Goal: Task Accomplishment & Management: Complete application form

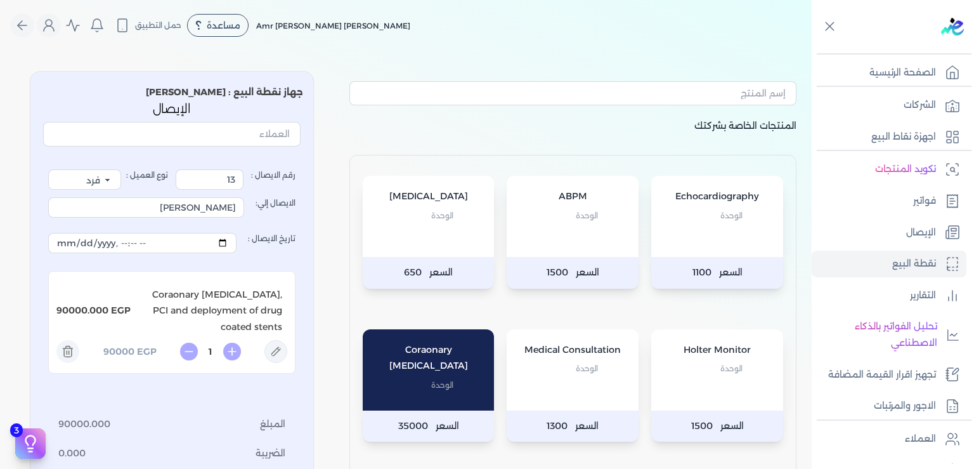
select select "EGP"
select select "EGS"
select select "B"
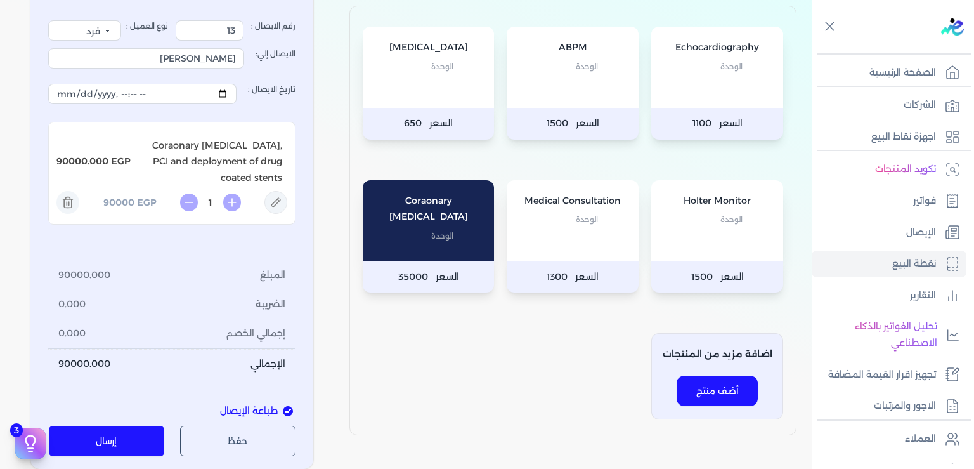
click at [518, 375] on div "Echocardiography الوحدة السعر 1100 ABPM الوحدة السعر 1500 [MEDICAL_DATA] الوحدة…" at bounding box center [572, 220] width 447 height 429
click at [893, 74] on p "الصفحة الرئيسية" at bounding box center [902, 73] width 67 height 16
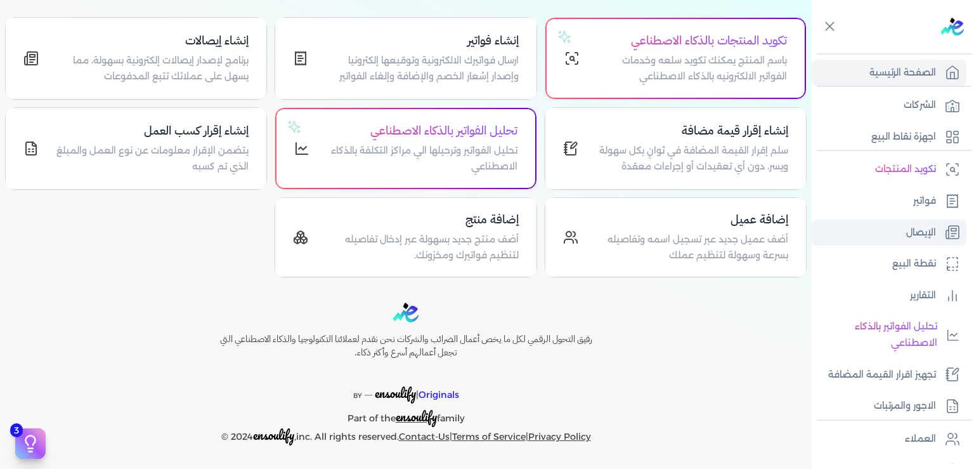
click at [910, 231] on p "الإيصال" at bounding box center [921, 232] width 30 height 16
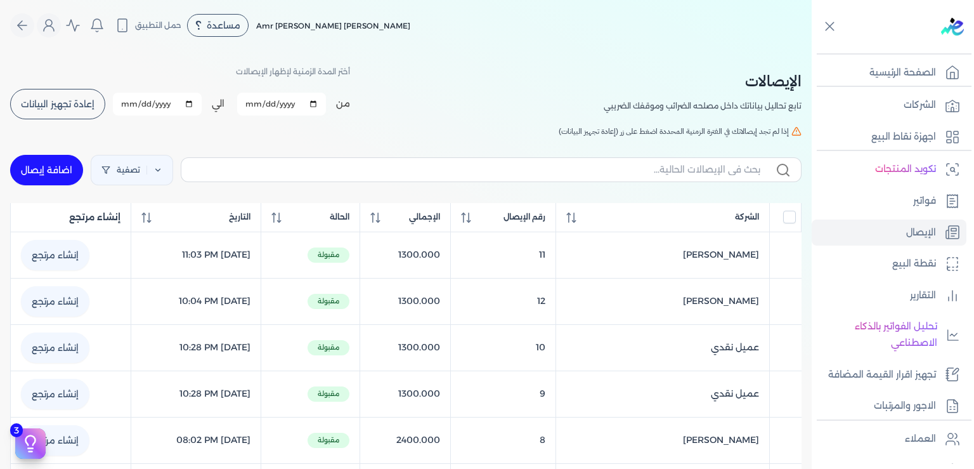
click at [87, 101] on span "إعادة تجهيز البيانات" at bounding box center [58, 104] width 74 height 9
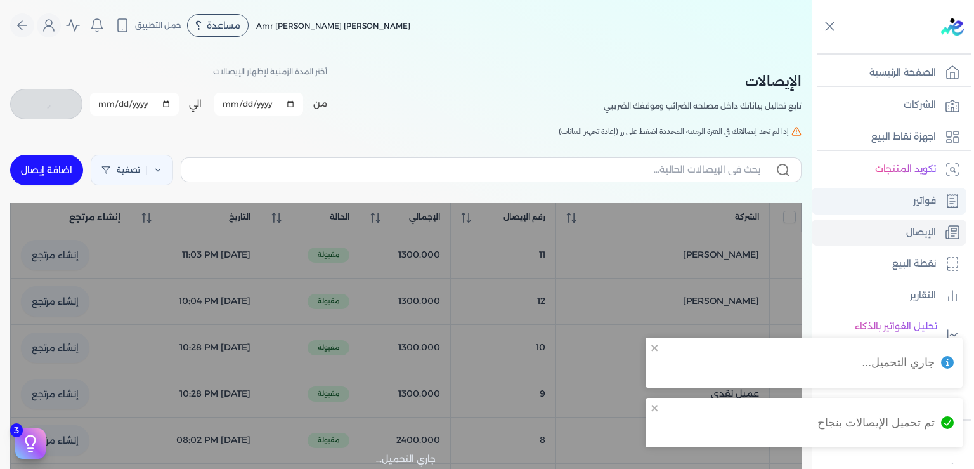
checkbox input "false"
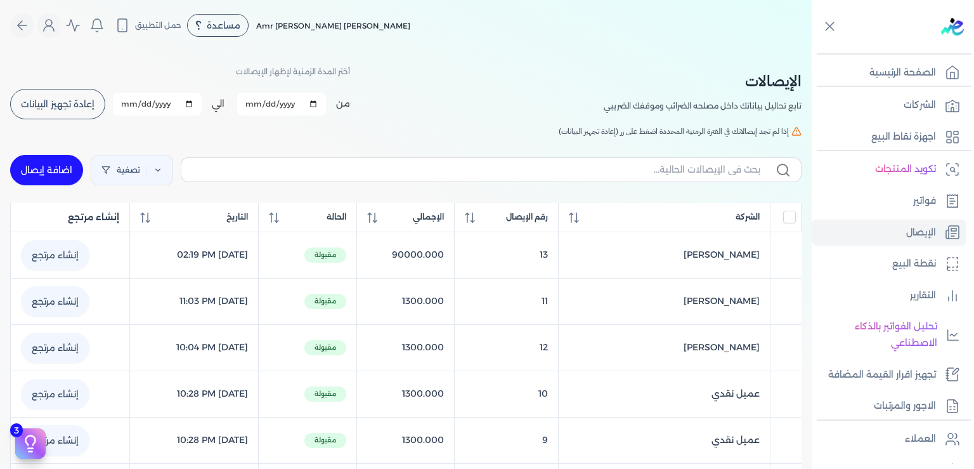
click at [61, 176] on link "اضافة إيصال" at bounding box center [46, 170] width 73 height 30
select select "EGP"
select select "EGS"
select select "B"
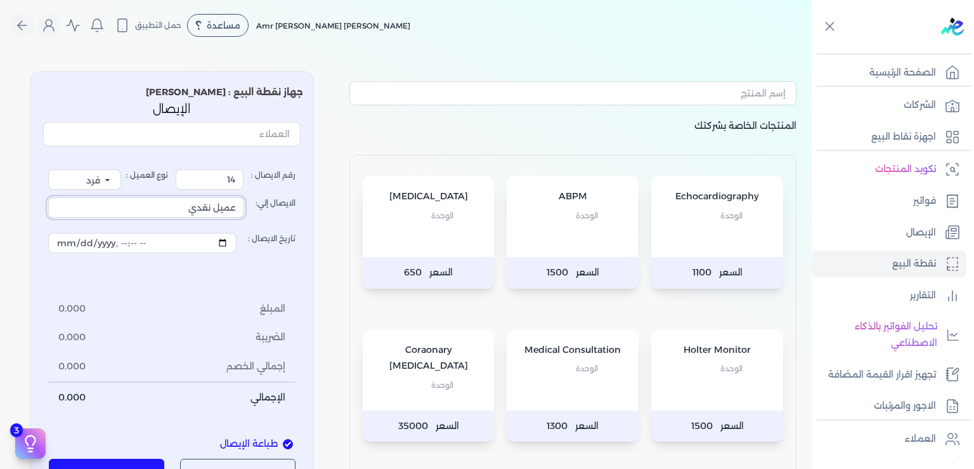
drag, startPoint x: 191, startPoint y: 209, endPoint x: 321, endPoint y: 223, distance: 130.7
click at [244, 217] on input "عميل نقدي" at bounding box center [146, 207] width 196 height 20
type input "Hamdia Modather"
click at [552, 369] on p "الوحدة" at bounding box center [572, 368] width 107 height 16
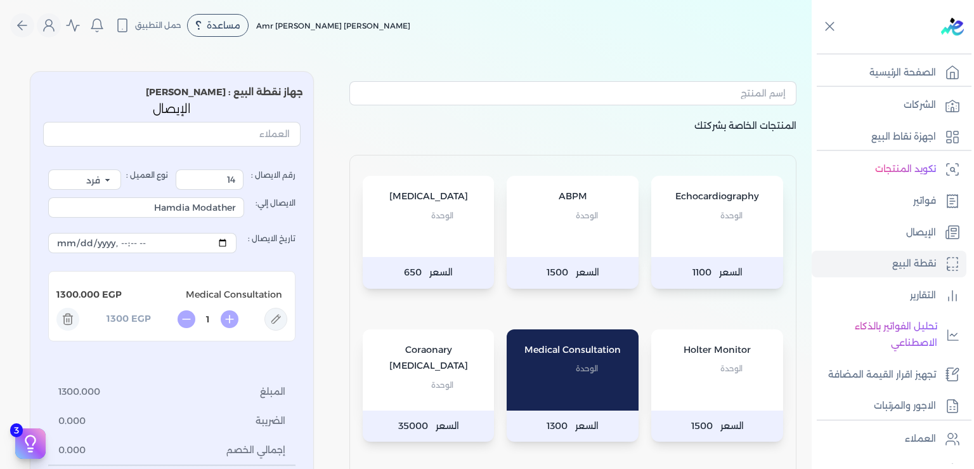
click at [437, 227] on div "[MEDICAL_DATA] الوحدة" at bounding box center [429, 216] width 132 height 81
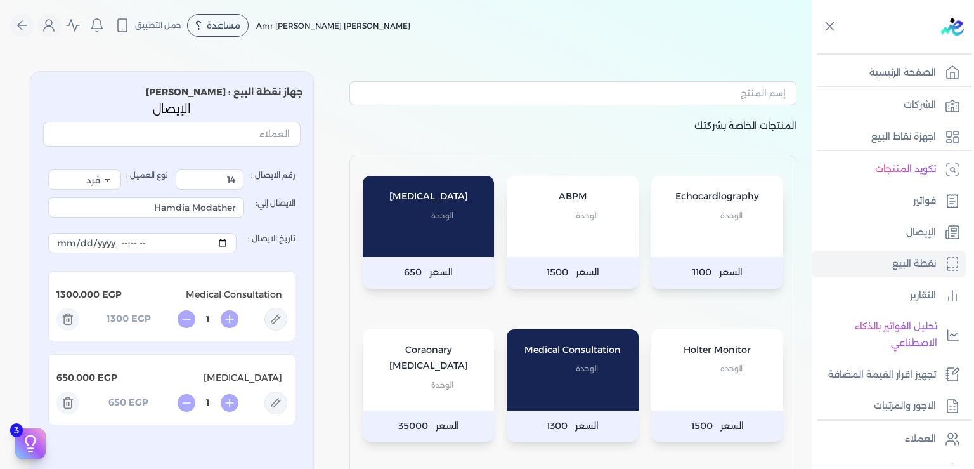
click at [709, 221] on p "الوحدة" at bounding box center [717, 215] width 107 height 16
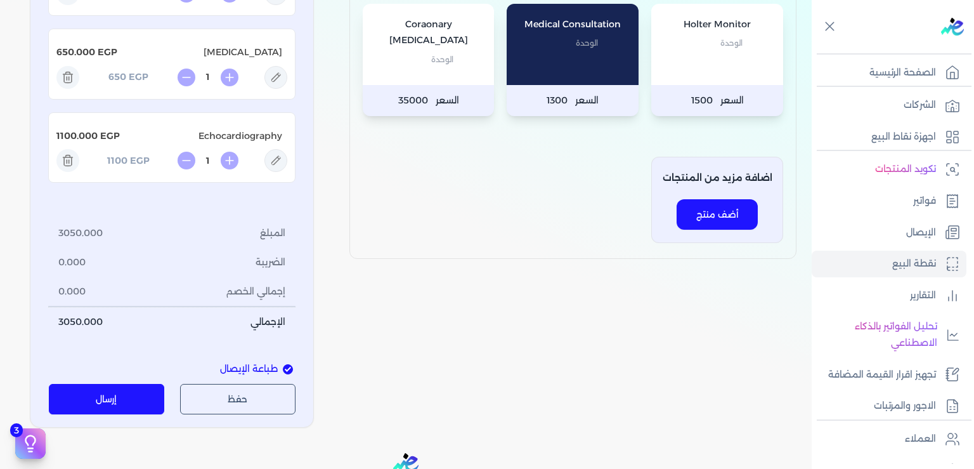
scroll to position [383, 0]
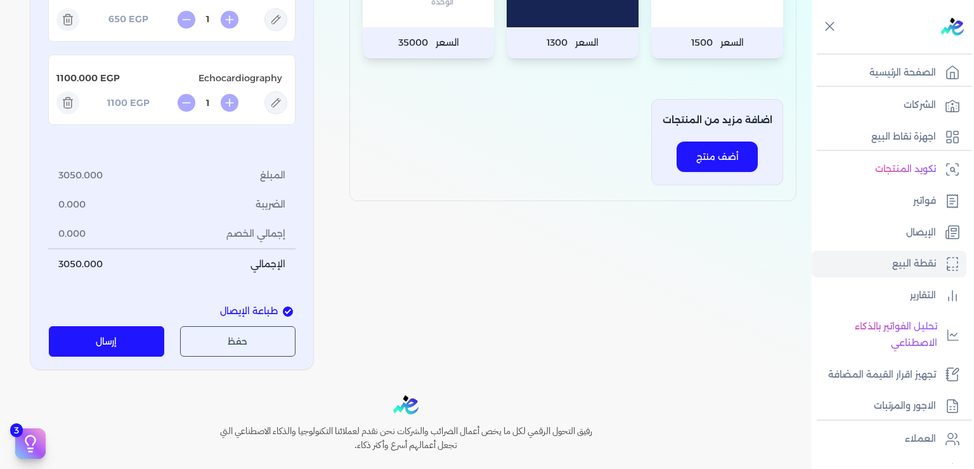
click at [133, 346] on button "إرسال" at bounding box center [107, 341] width 116 height 30
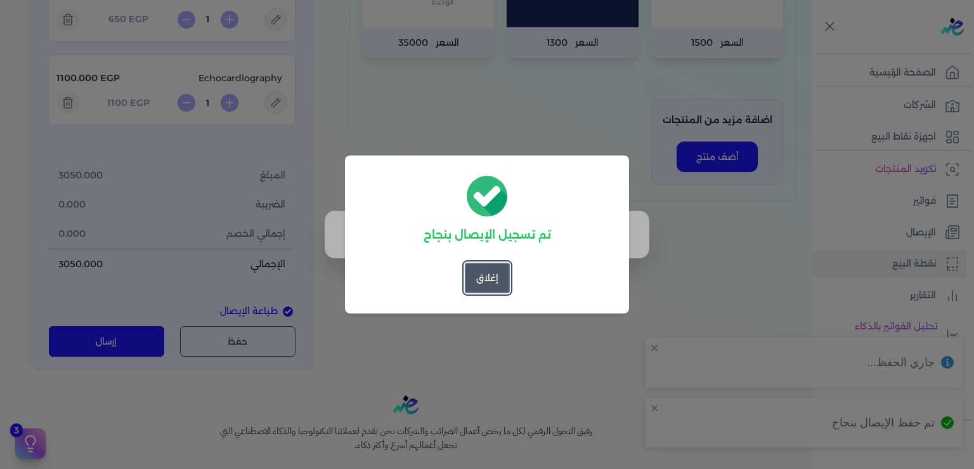
click at [496, 285] on button "إغلاق" at bounding box center [487, 277] width 45 height 30
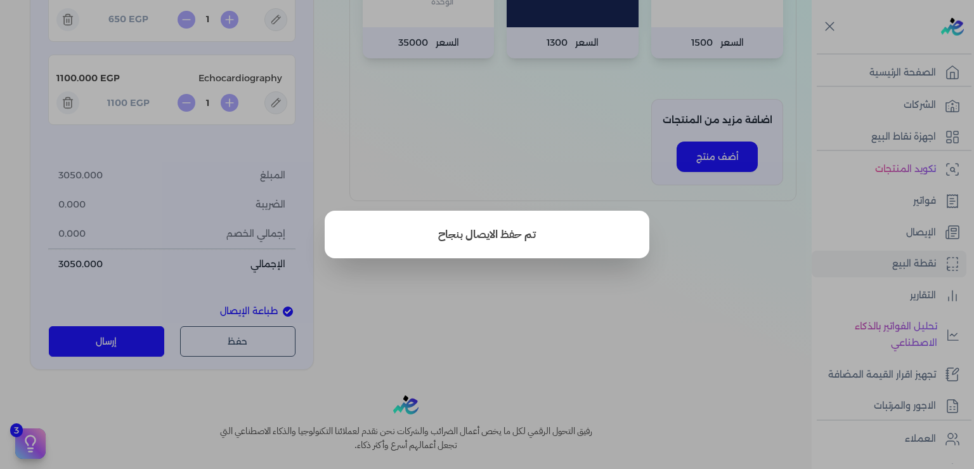
click at [563, 285] on button "close" at bounding box center [487, 234] width 974 height 469
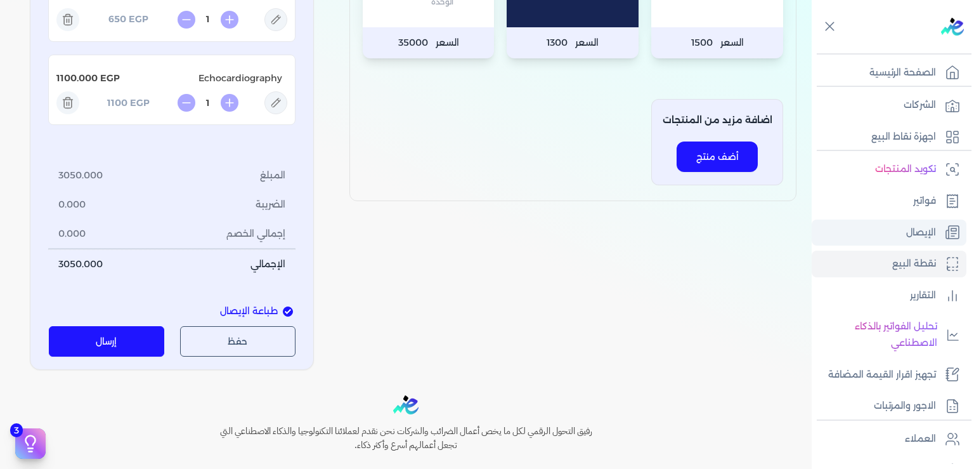
click at [908, 231] on p "الإيصال" at bounding box center [921, 232] width 30 height 16
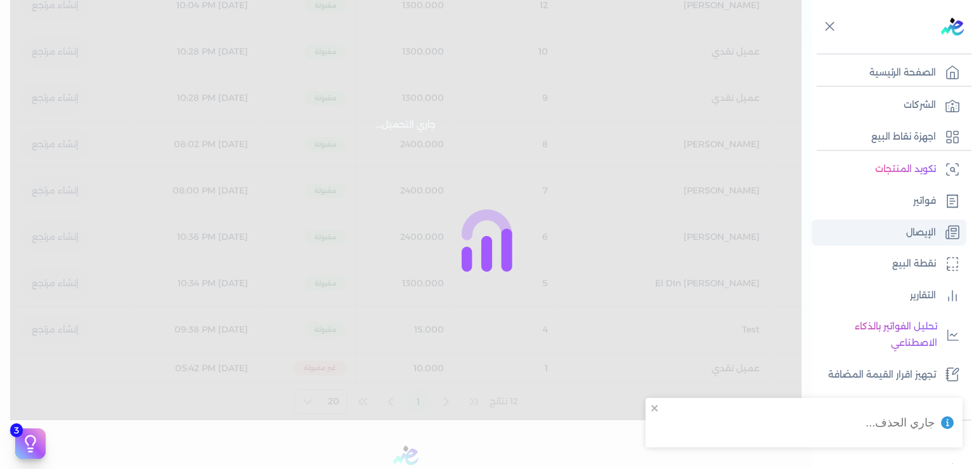
checkbox input "false"
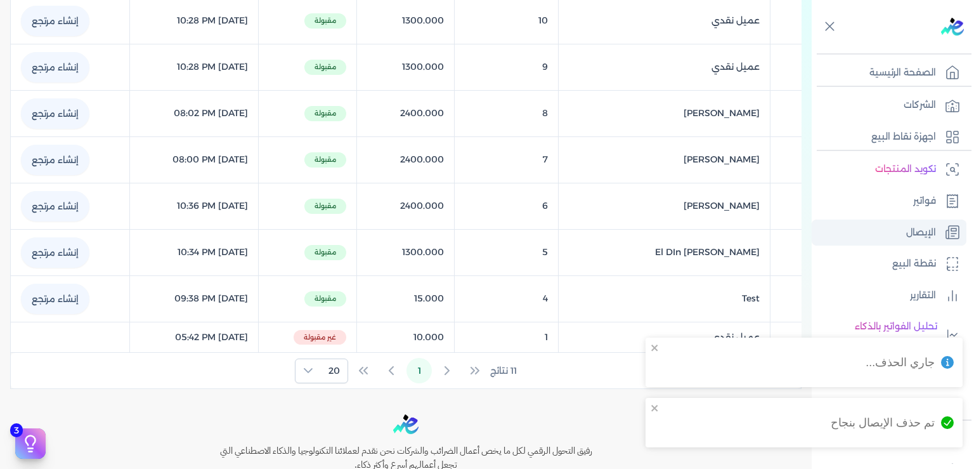
scroll to position [342, 0]
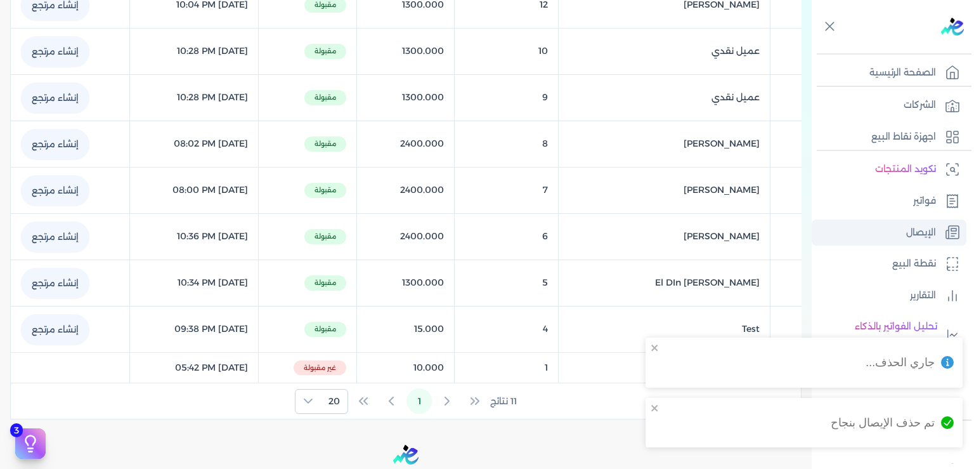
click at [912, 229] on p "الإيصال" at bounding box center [921, 232] width 30 height 16
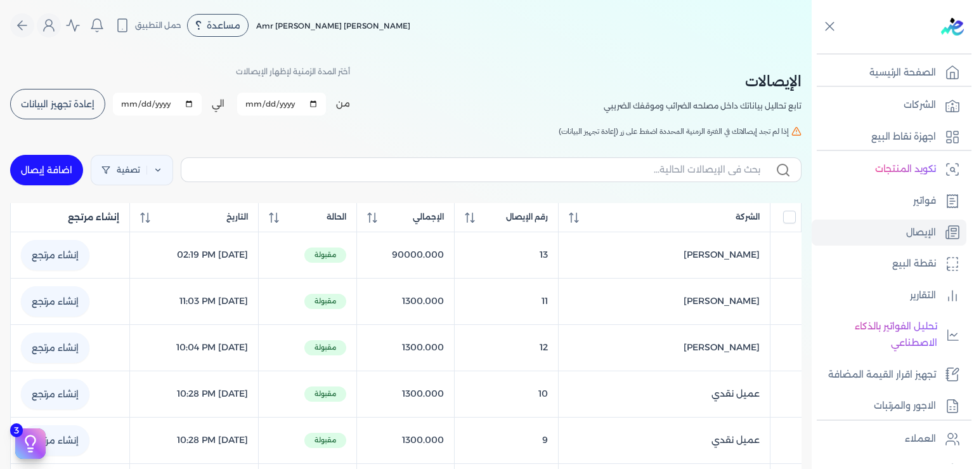
click at [58, 171] on link "اضافة إيصال" at bounding box center [46, 170] width 73 height 30
select select "EGP"
select select "EGS"
select select "B"
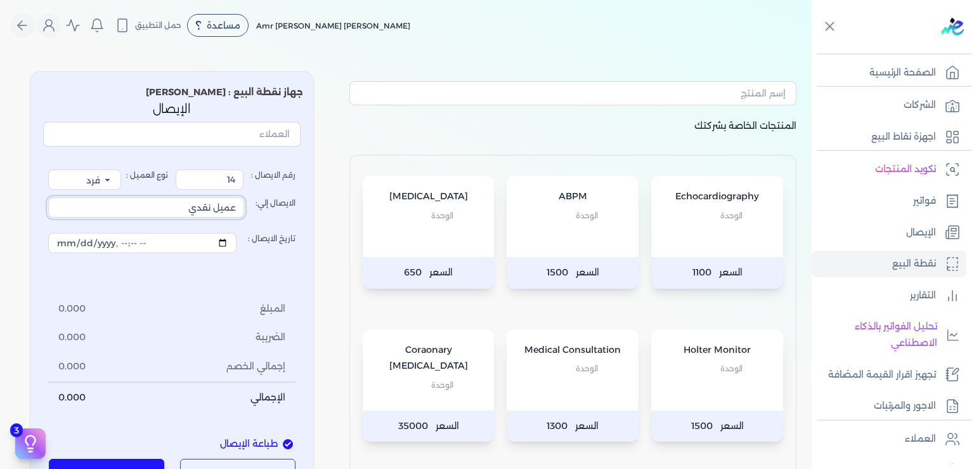
drag, startPoint x: 170, startPoint y: 205, endPoint x: 536, endPoint y: 237, distance: 367.9
click at [244, 217] on input "عميل نقدي" at bounding box center [146, 207] width 196 height 20
type input "س"
type input "[PERSON_NAME] [PERSON_NAME]"
click at [571, 369] on p "الوحدة" at bounding box center [572, 368] width 107 height 16
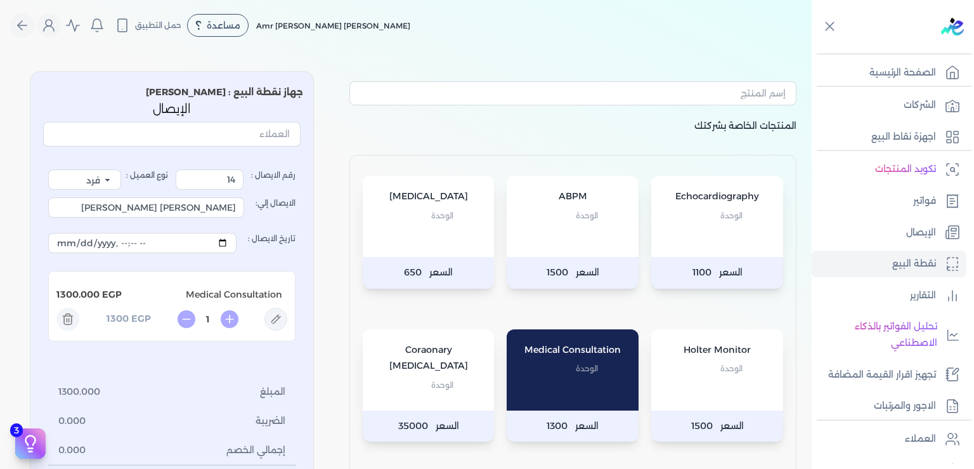
click at [458, 223] on div "[MEDICAL_DATA] الوحدة" at bounding box center [429, 216] width 132 height 81
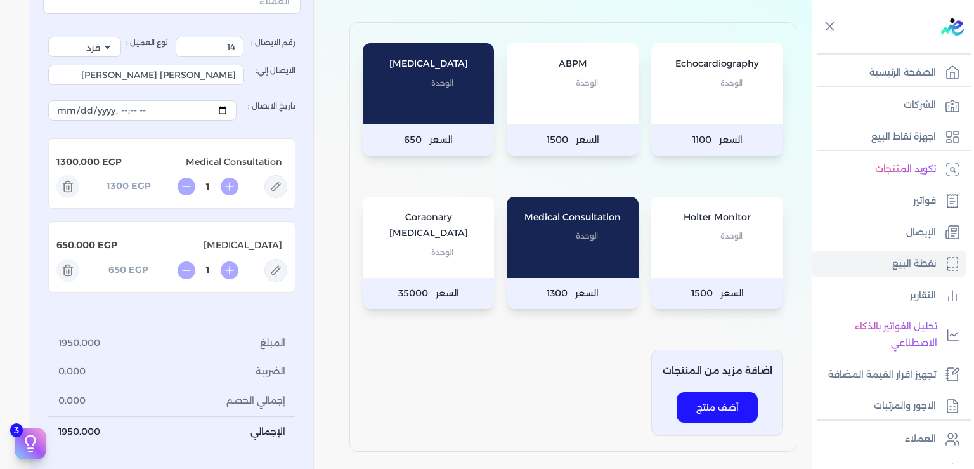
scroll to position [191, 0]
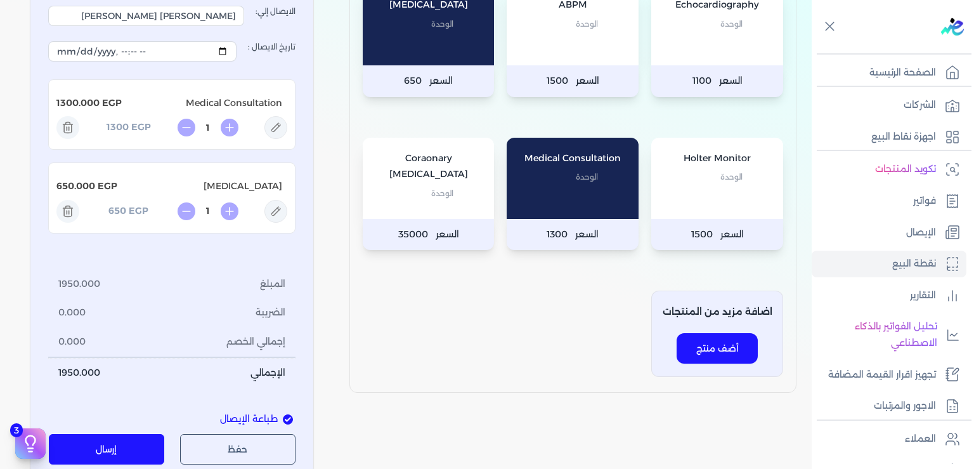
click at [138, 446] on button "إرسال" at bounding box center [107, 449] width 116 height 30
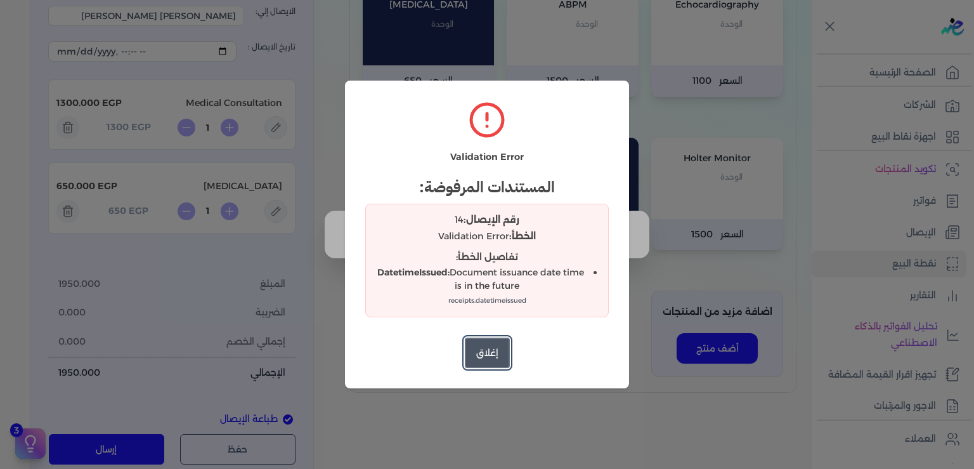
click at [489, 354] on button "إغلاق" at bounding box center [487, 352] width 45 height 30
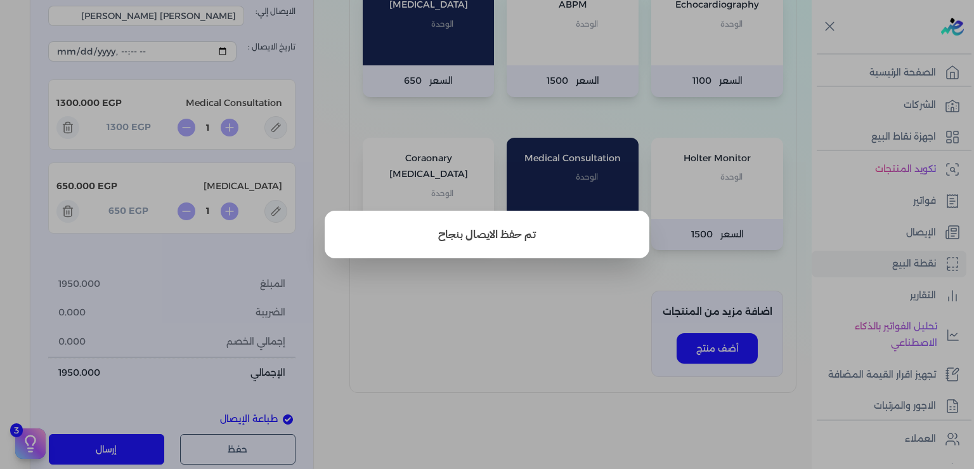
click at [467, 351] on button "close" at bounding box center [487, 234] width 974 height 469
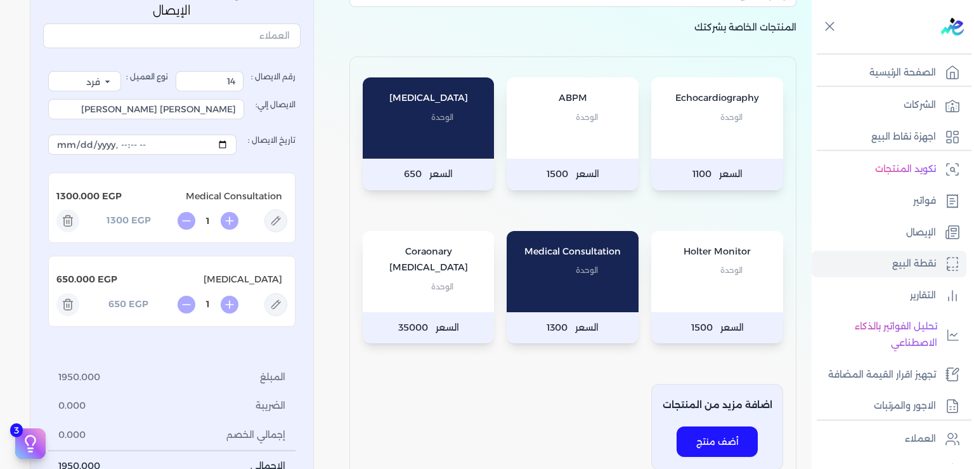
scroll to position [0, 0]
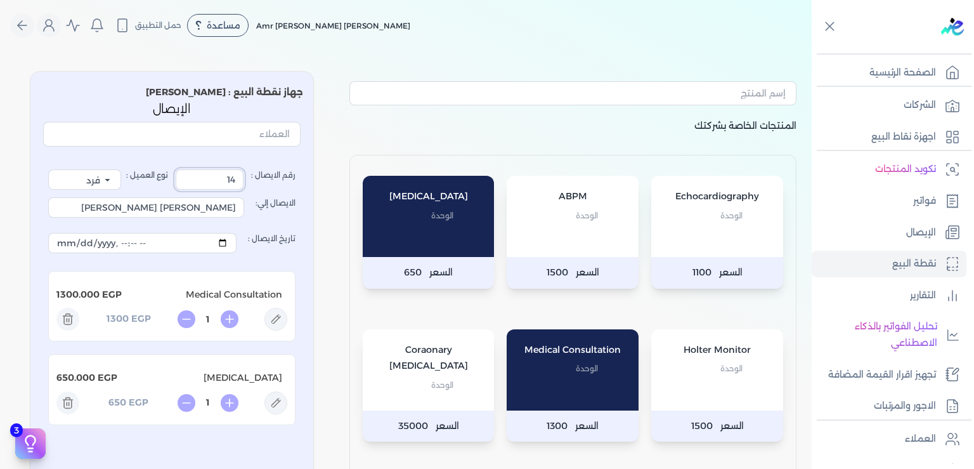
drag, startPoint x: 205, startPoint y: 178, endPoint x: 473, endPoint y: 178, distance: 268.2
click at [243, 178] on input "14" at bounding box center [210, 179] width 68 height 20
type input "15"
click at [162, 207] on input "[PERSON_NAME] [PERSON_NAME]" at bounding box center [146, 207] width 196 height 20
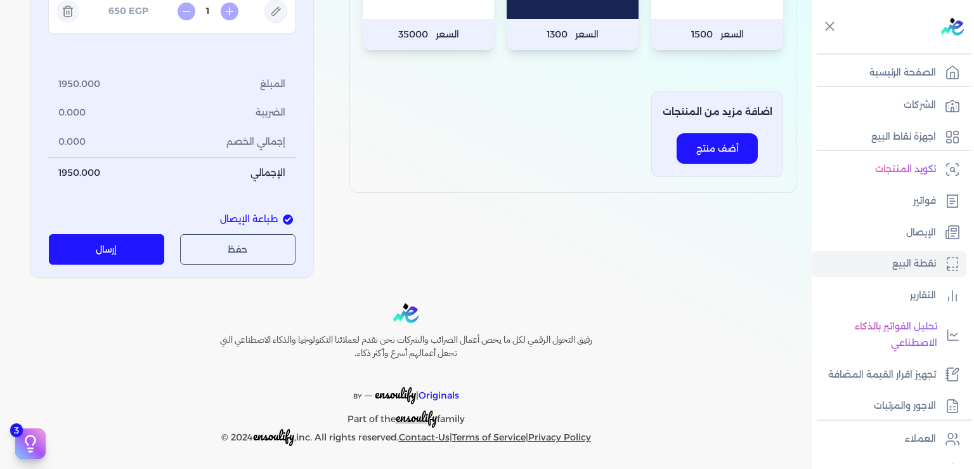
scroll to position [200, 0]
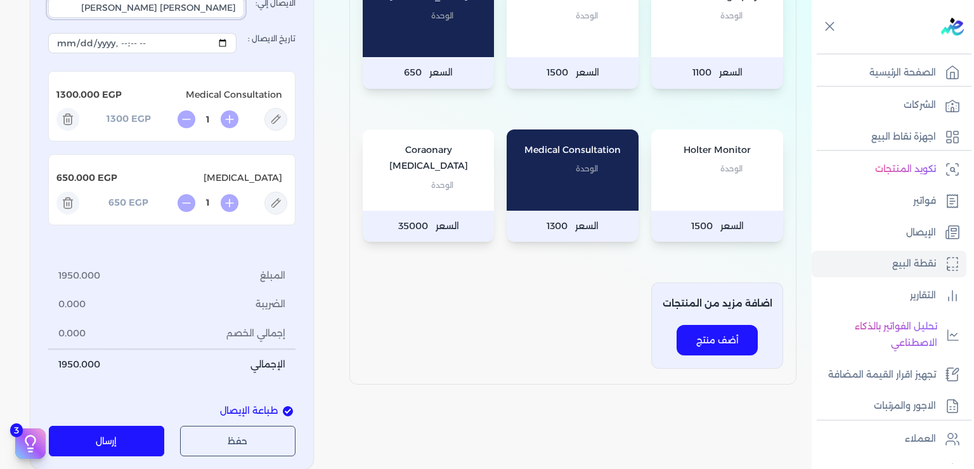
type input "[PERSON_NAME] [PERSON_NAME]"
click at [126, 440] on button "إرسال" at bounding box center [107, 440] width 116 height 30
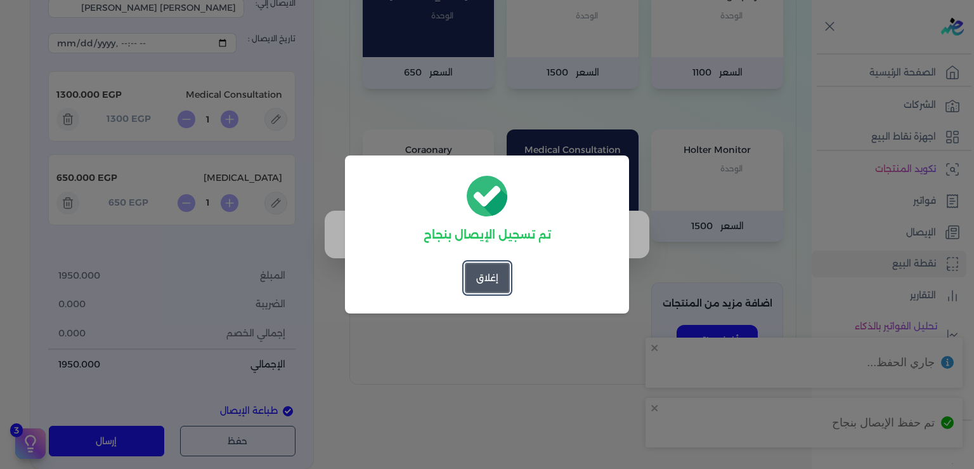
click at [483, 283] on button "إغلاق" at bounding box center [487, 277] width 45 height 30
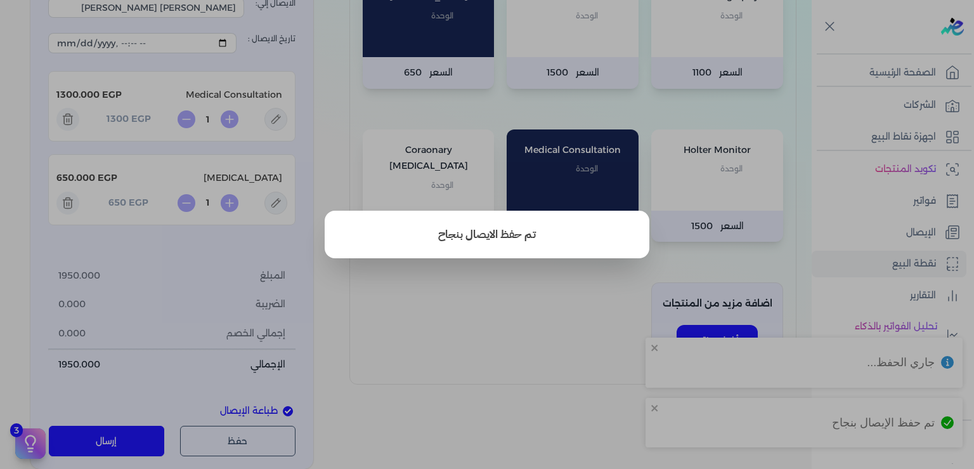
click at [486, 387] on button "close" at bounding box center [487, 234] width 974 height 469
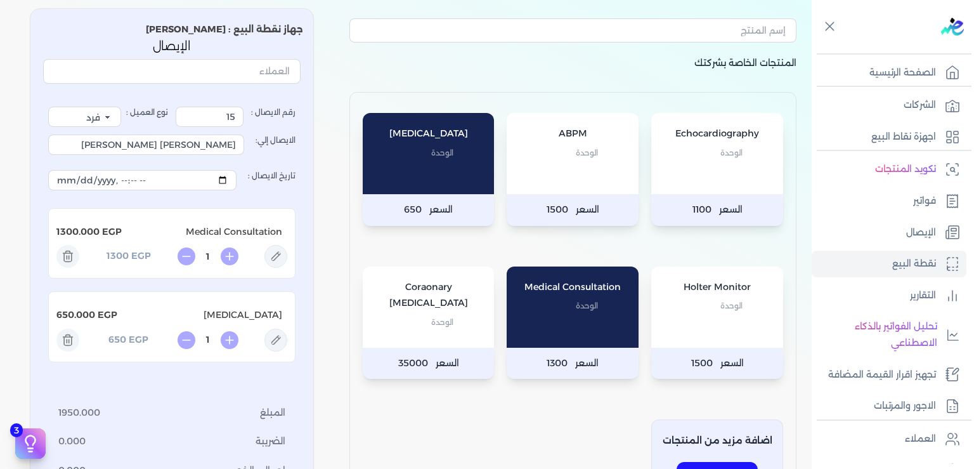
scroll to position [0, 0]
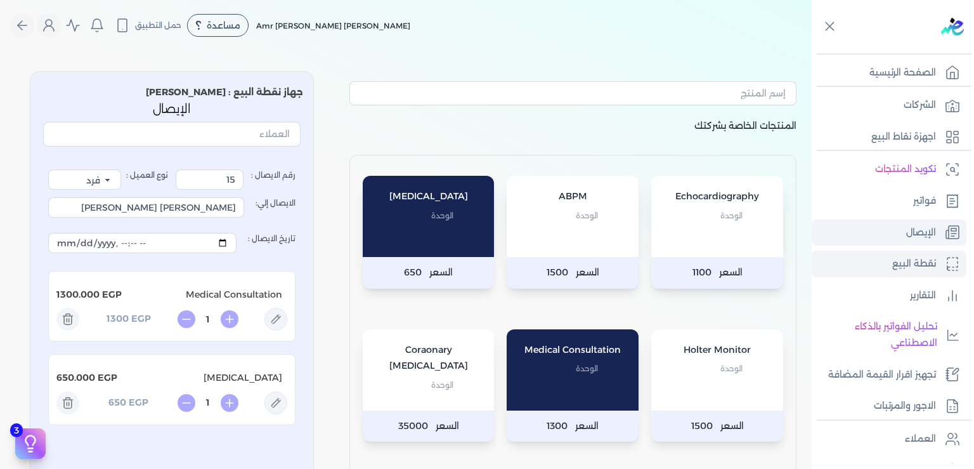
click at [919, 226] on p "الإيصال" at bounding box center [921, 232] width 30 height 16
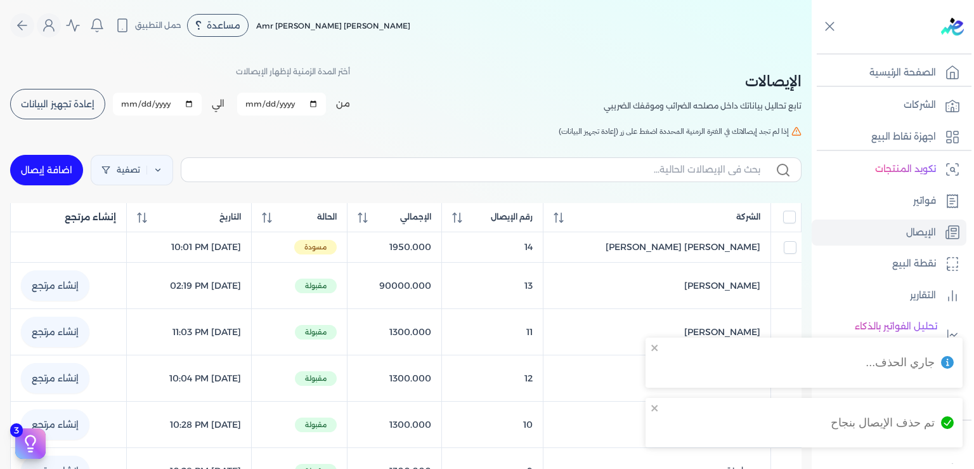
click at [73, 103] on span "إعادة تجهيز البيانات" at bounding box center [58, 104] width 74 height 9
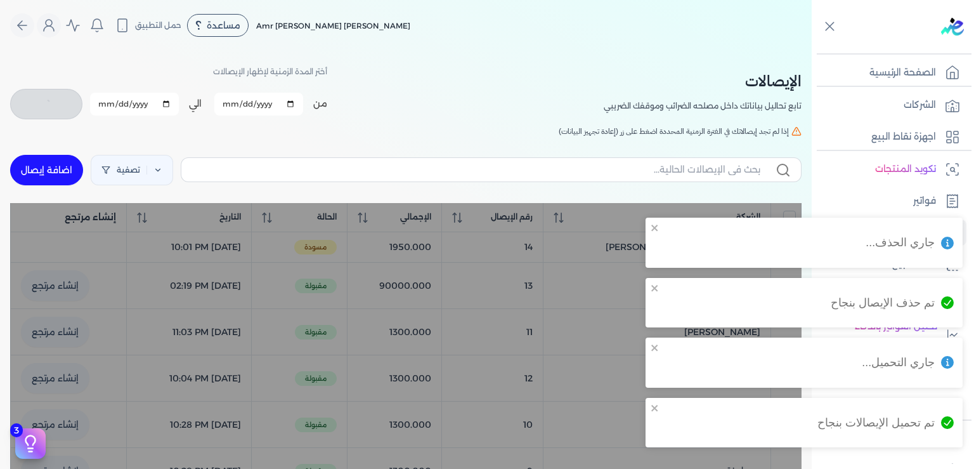
checkbox input "false"
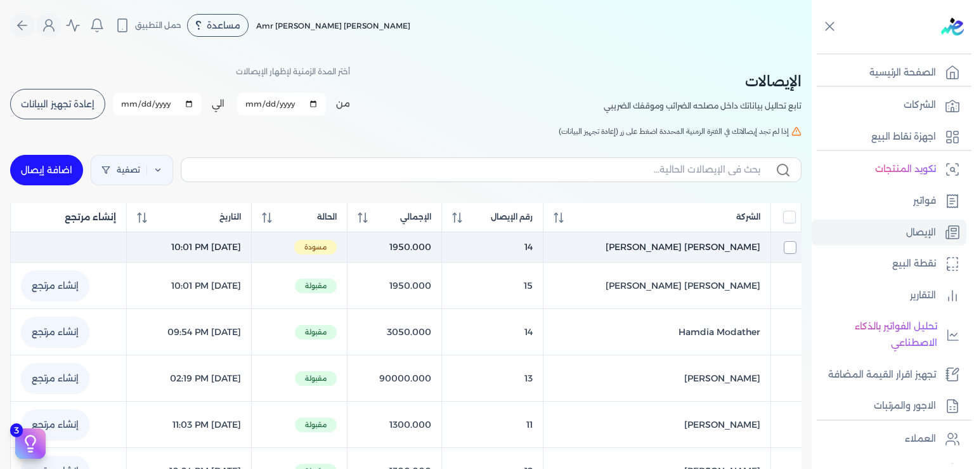
click at [789, 244] on input "checkbox" at bounding box center [790, 247] width 13 height 13
checkbox input "true"
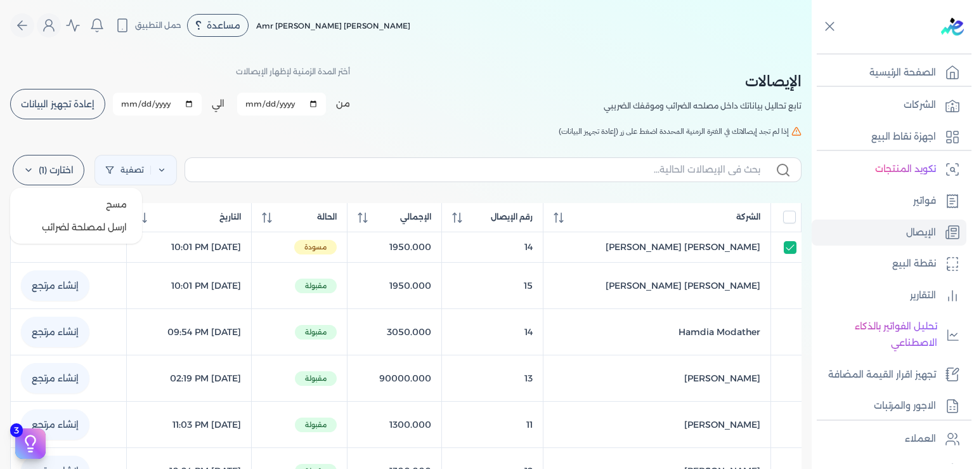
click at [47, 170] on label "اختارت (1)" at bounding box center [49, 170] width 72 height 30
click at [127, 203] on span "مسح" at bounding box center [116, 204] width 21 height 13
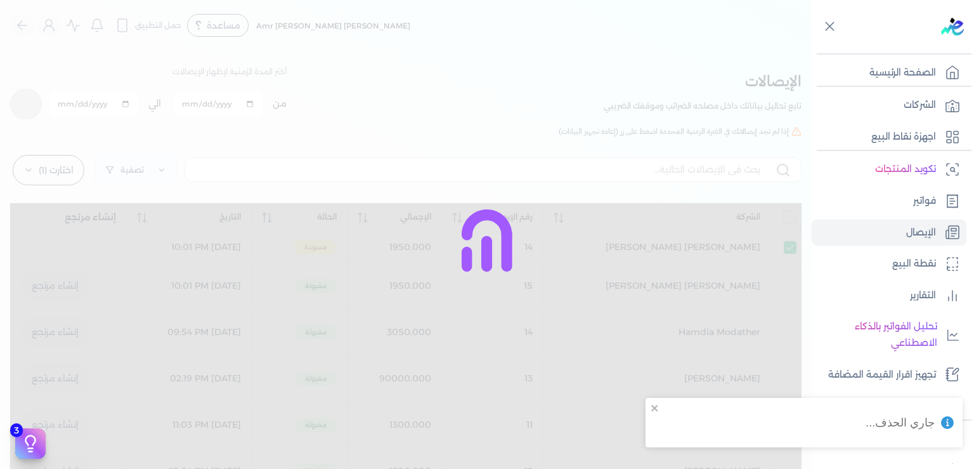
checkbox input "false"
